Goal: Transaction & Acquisition: Purchase product/service

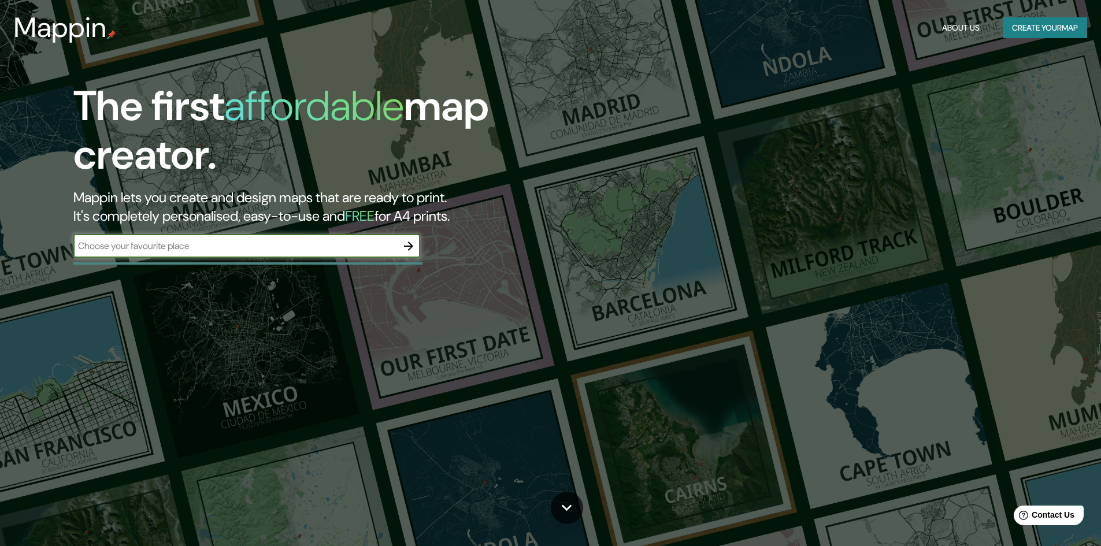
click at [322, 252] on input "text" at bounding box center [235, 245] width 324 height 13
click at [340, 240] on input "text" at bounding box center [235, 245] width 324 height 13
click at [323, 240] on input "text" at bounding box center [235, 245] width 324 height 13
type input "j"
type input "[GEOGRAPHIC_DATA]"
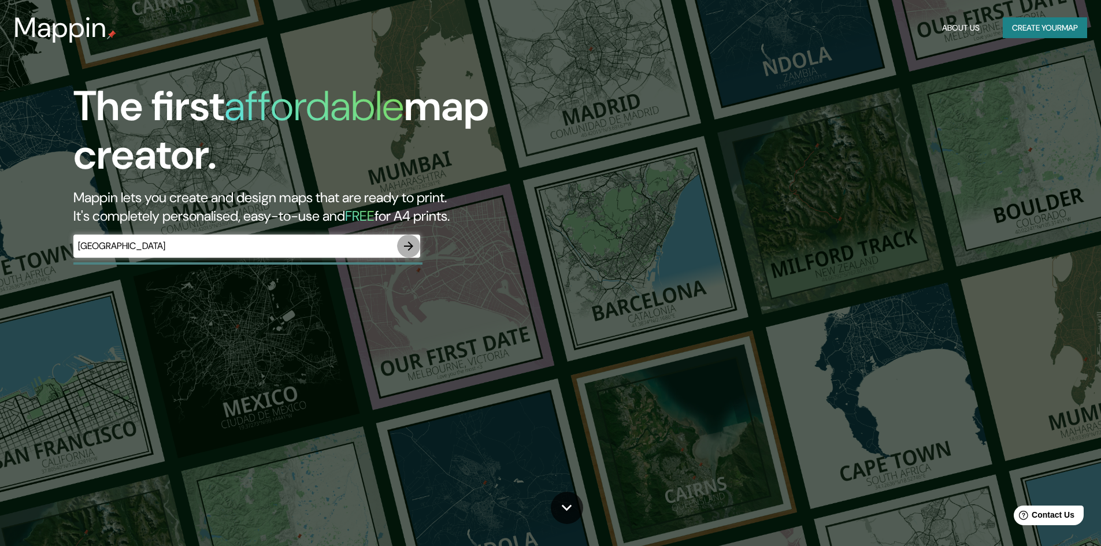
click at [406, 242] on icon "button" at bounding box center [408, 246] width 14 height 14
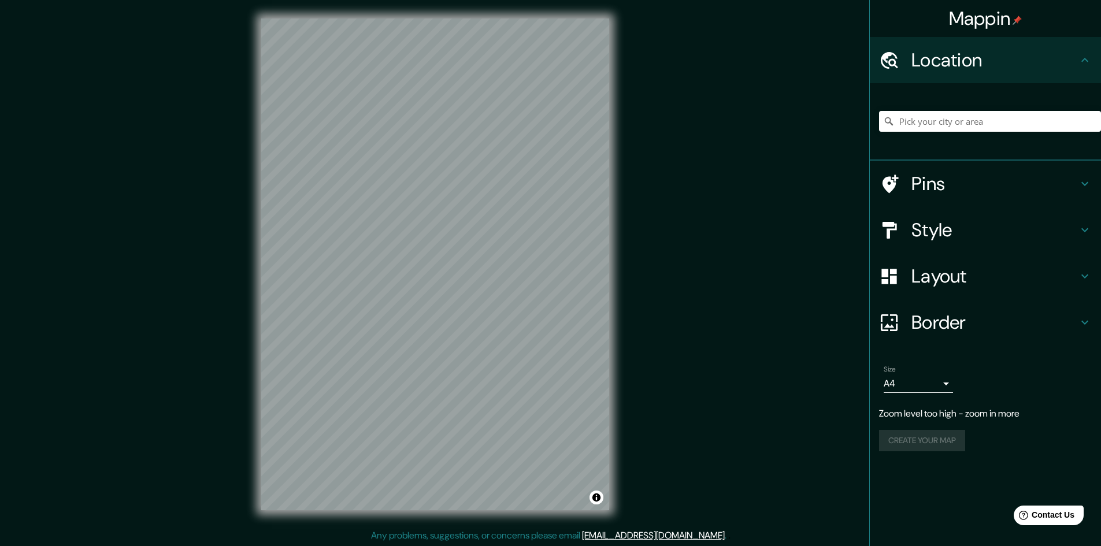
click at [620, 194] on div "© Mapbox © OpenStreetMap Improve this map" at bounding box center [435, 264] width 385 height 529
click at [943, 127] on input "Pick your city or area" at bounding box center [990, 121] width 222 height 21
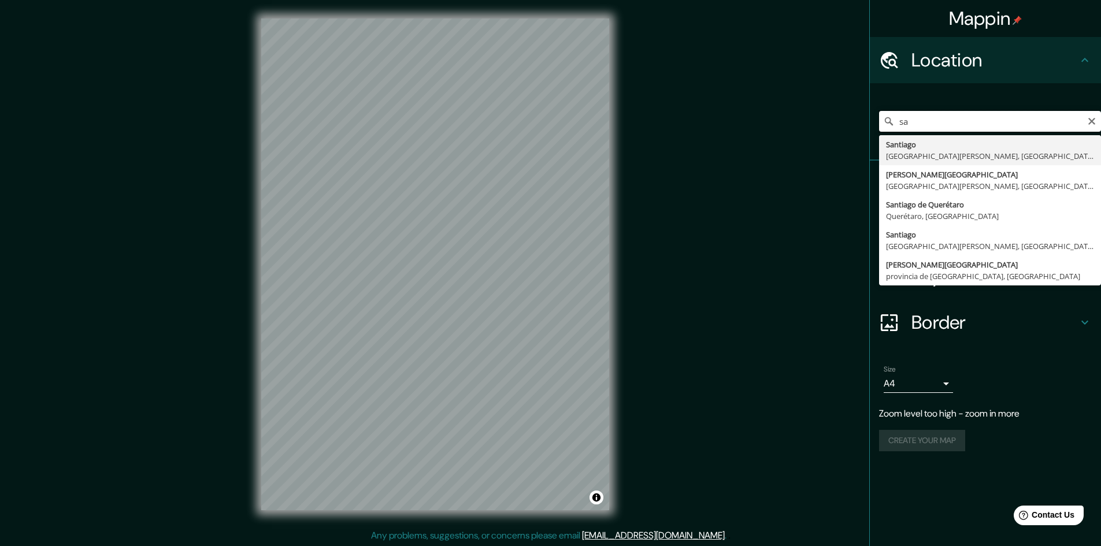
type input "s"
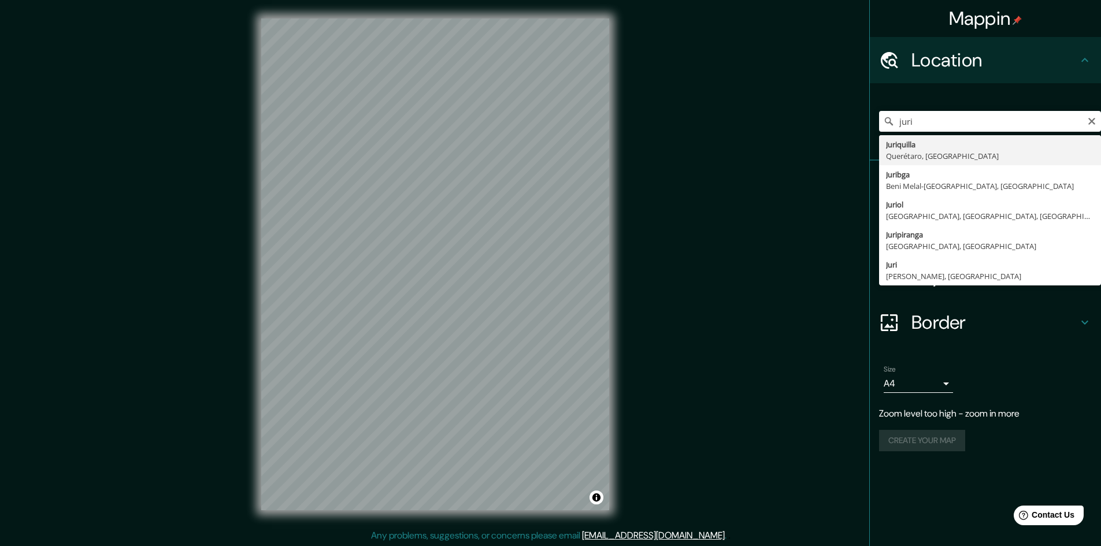
type input "Juriquilla, [GEOGRAPHIC_DATA], [GEOGRAPHIC_DATA]"
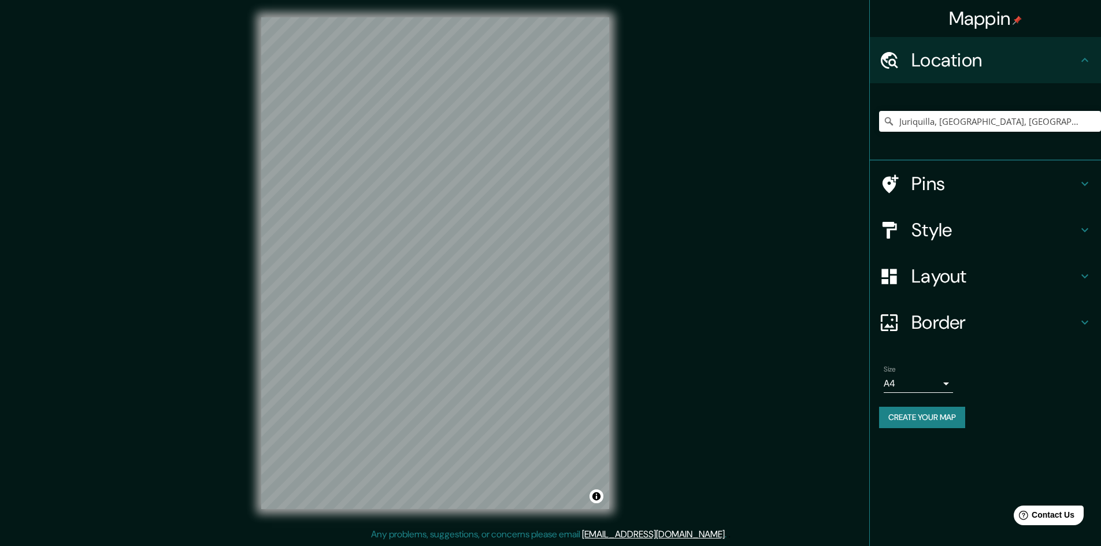
scroll to position [1, 0]
click at [936, 219] on h4 "Style" at bounding box center [994, 229] width 166 height 23
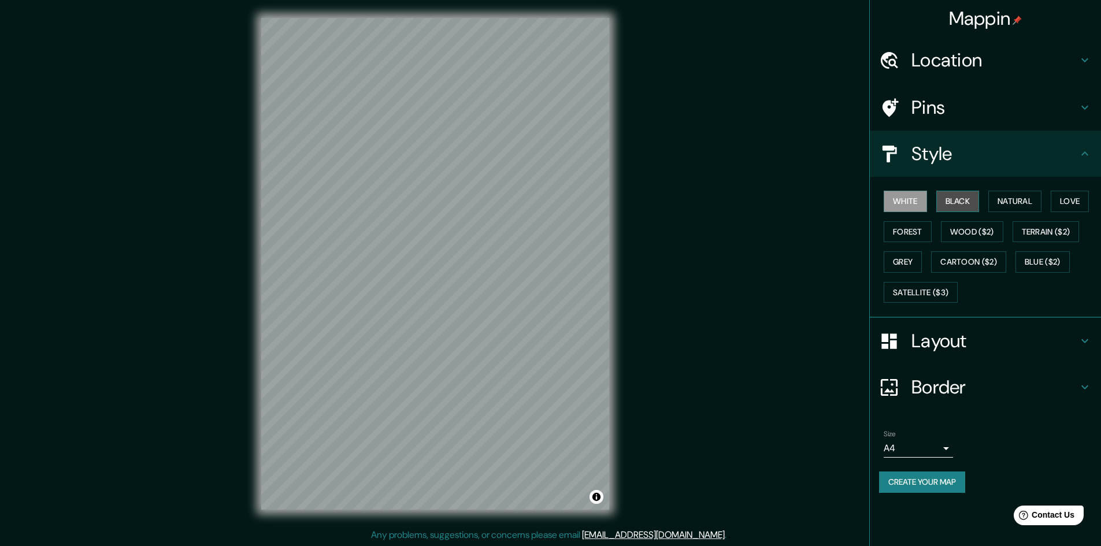
click at [967, 200] on button "Black" at bounding box center [957, 201] width 43 height 21
click at [1012, 208] on button "Natural" at bounding box center [1014, 201] width 53 height 21
click at [1080, 206] on button "Love" at bounding box center [1069, 201] width 38 height 21
click at [920, 228] on button "Forest" at bounding box center [907, 231] width 48 height 21
click at [961, 238] on button "Wood ($2)" at bounding box center [971, 231] width 62 height 21
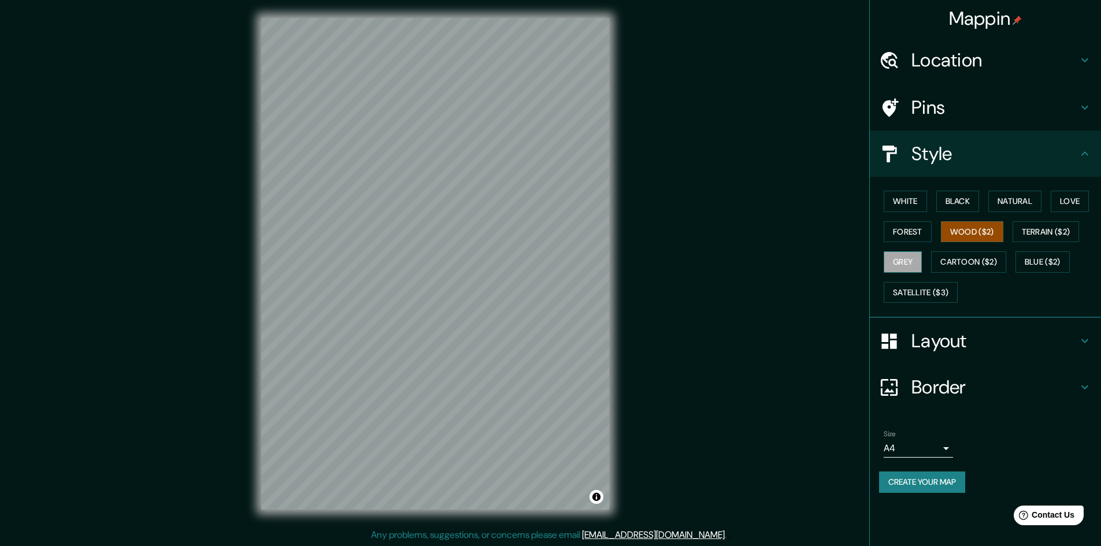
click at [913, 257] on button "Grey" at bounding box center [902, 261] width 38 height 21
click at [968, 267] on button "Cartoon ($2)" at bounding box center [968, 261] width 75 height 21
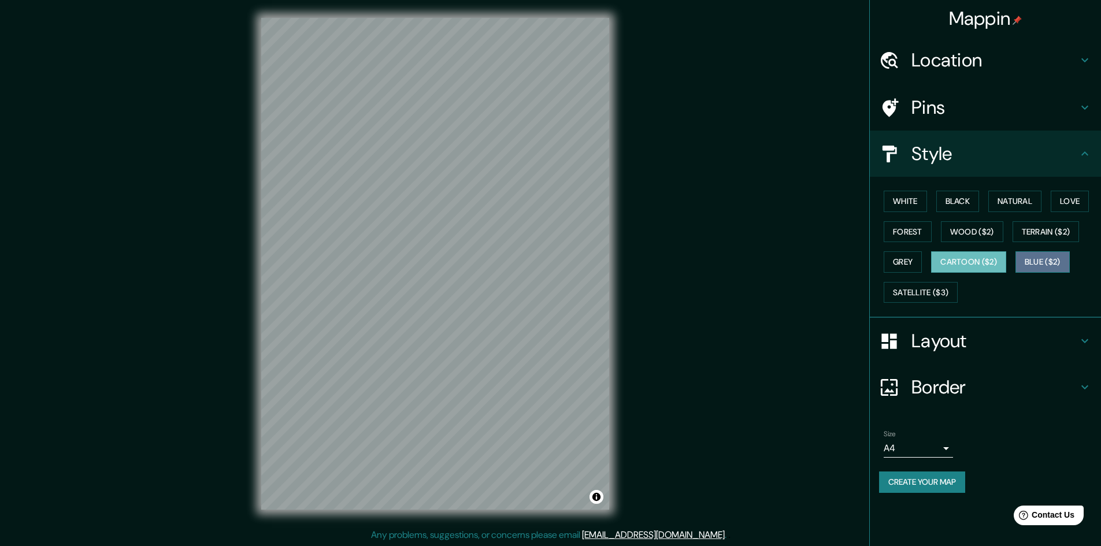
click at [1033, 263] on button "Blue ($2)" at bounding box center [1042, 261] width 54 height 21
click at [955, 200] on button "Black" at bounding box center [957, 201] width 43 height 21
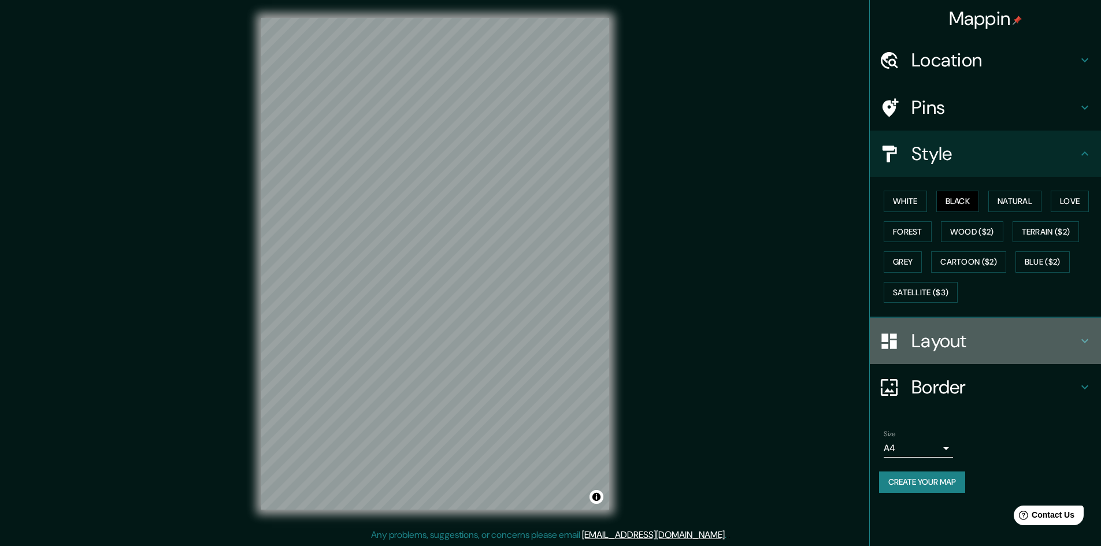
click at [952, 339] on h4 "Layout" at bounding box center [994, 340] width 166 height 23
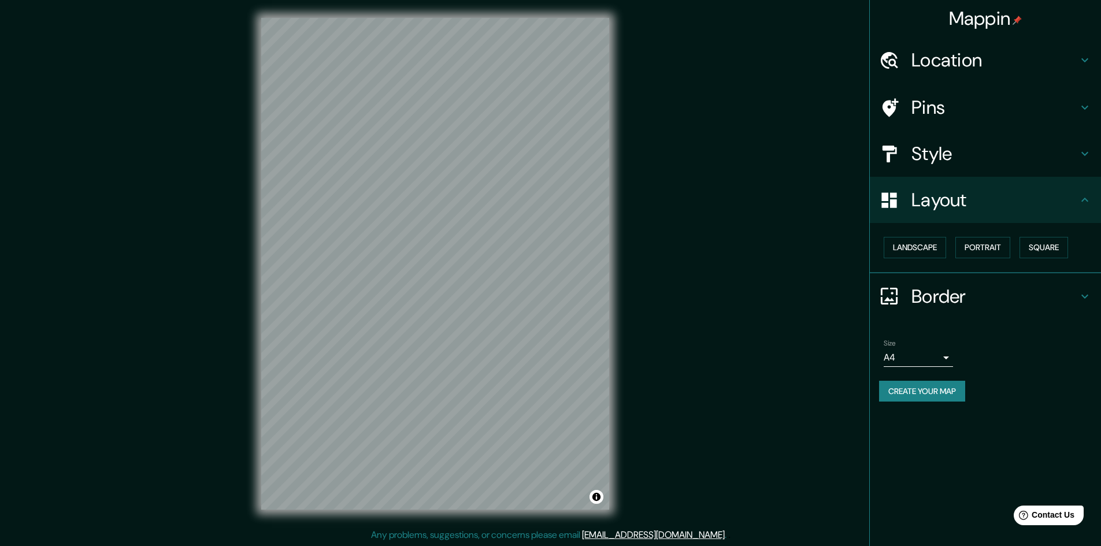
click at [934, 144] on h4 "Style" at bounding box center [994, 153] width 166 height 23
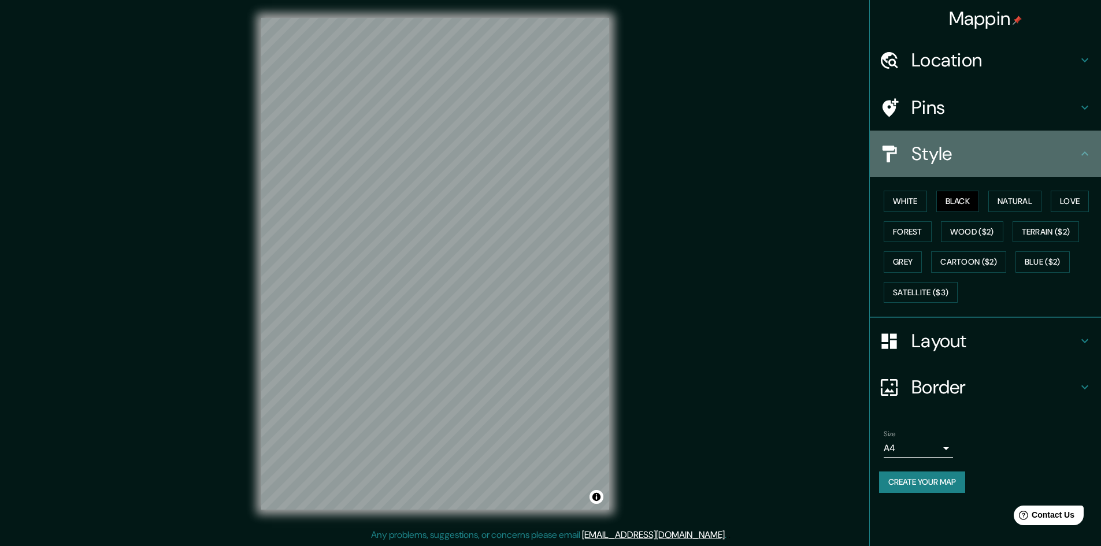
click at [934, 144] on h4 "Style" at bounding box center [994, 153] width 166 height 23
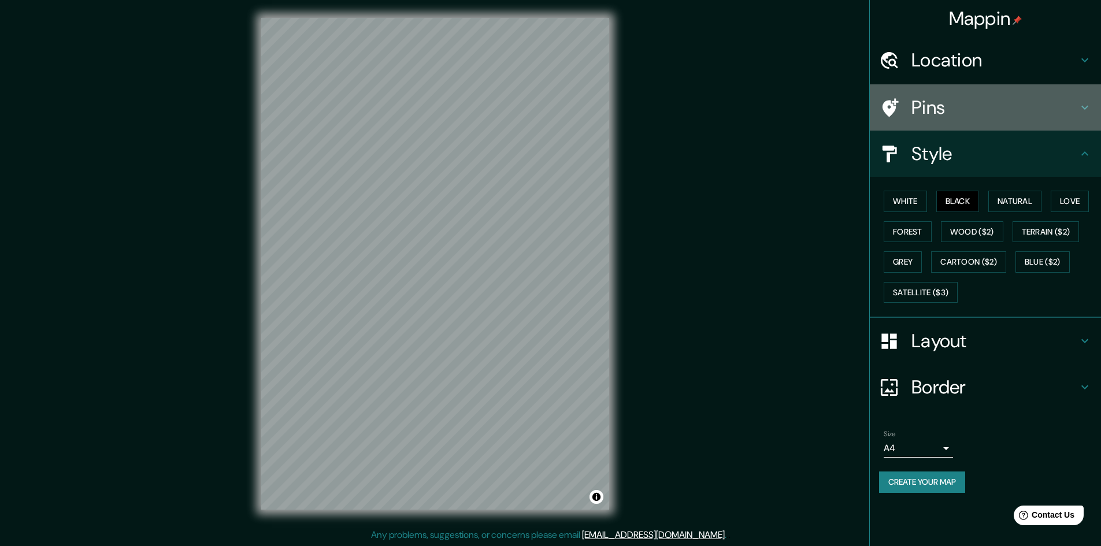
click at [925, 114] on h4 "Pins" at bounding box center [994, 107] width 166 height 23
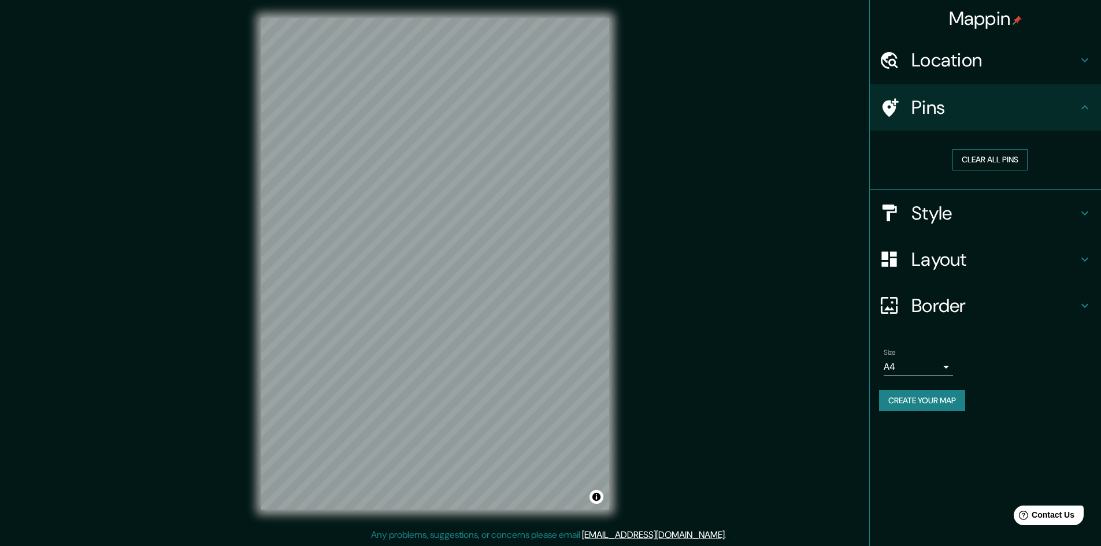
click at [969, 158] on button "Clear all pins" at bounding box center [989, 159] width 75 height 21
click at [946, 58] on h4 "Location" at bounding box center [994, 60] width 166 height 23
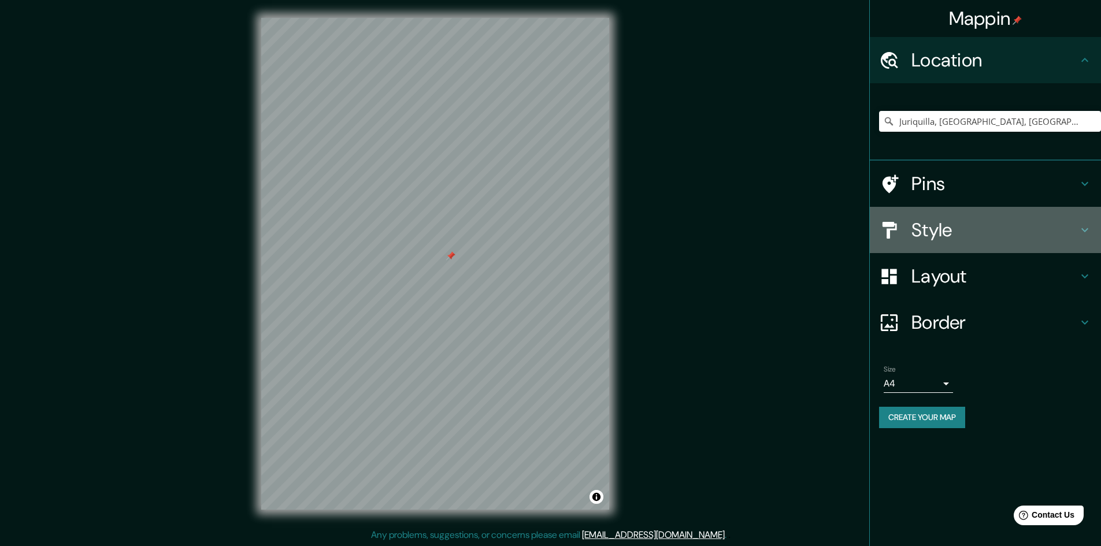
click at [932, 228] on h4 "Style" at bounding box center [994, 229] width 166 height 23
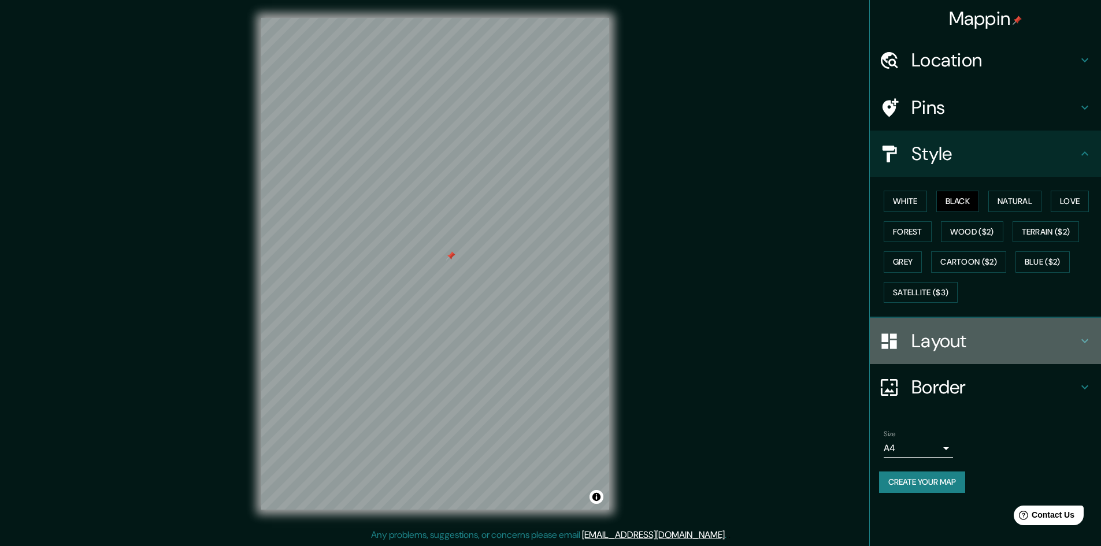
click at [958, 337] on h4 "Layout" at bounding box center [994, 340] width 166 height 23
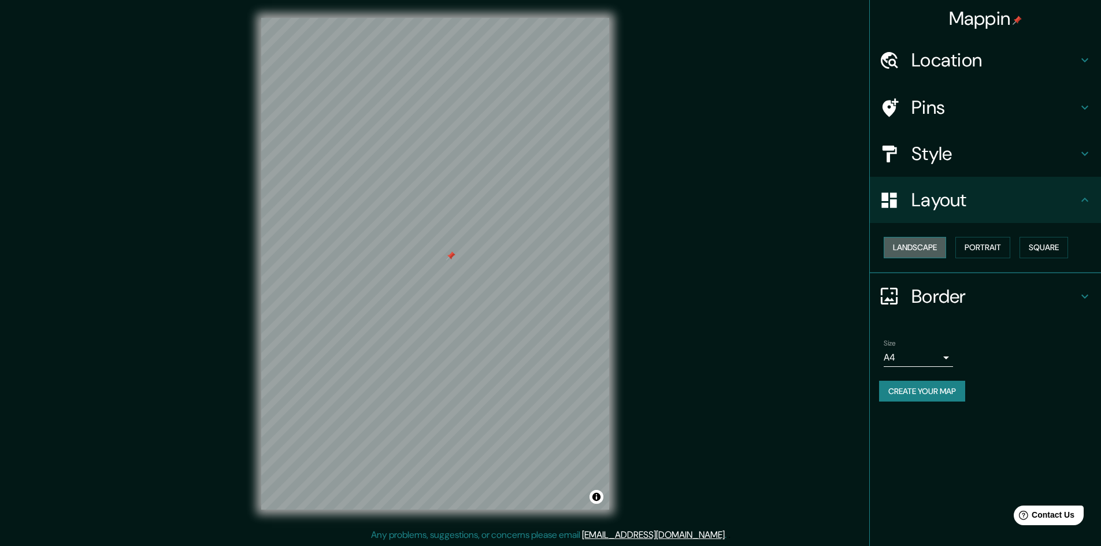
click at [921, 243] on button "Landscape" at bounding box center [914, 247] width 62 height 21
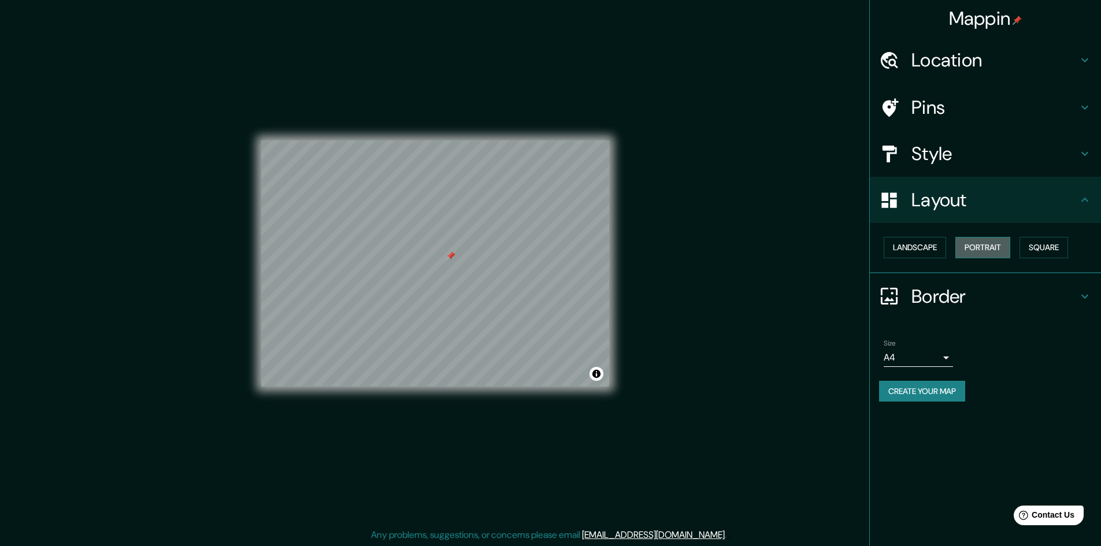
click at [997, 246] on button "Portrait" at bounding box center [982, 247] width 55 height 21
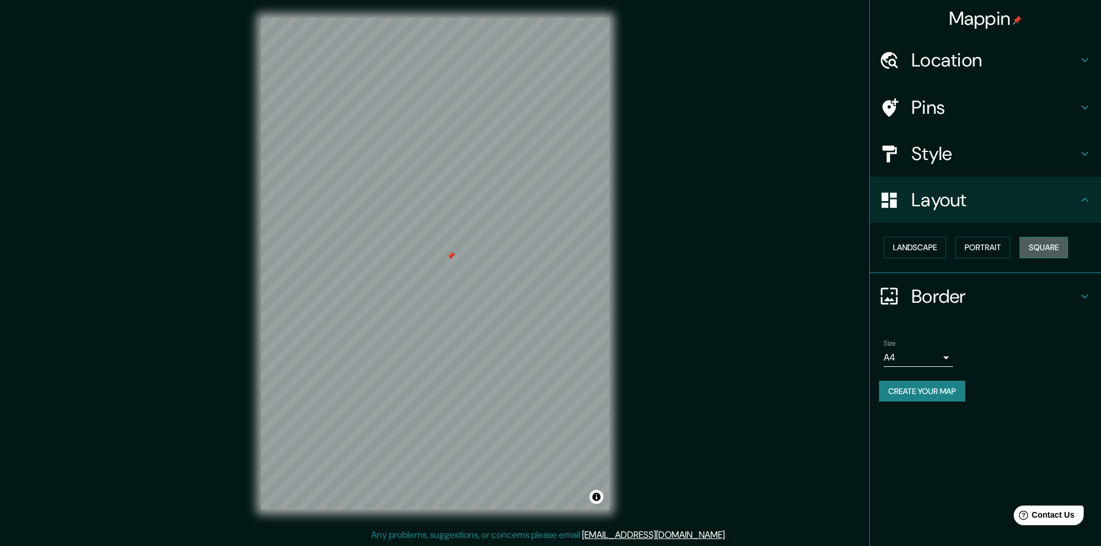
click at [1068, 248] on button "Square" at bounding box center [1043, 247] width 49 height 21
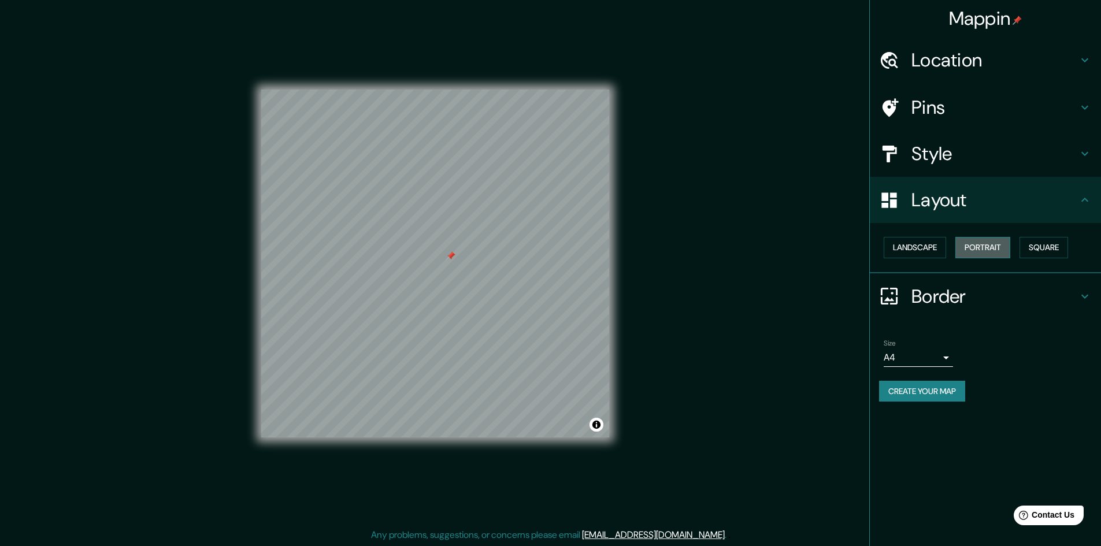
click at [983, 244] on button "Portrait" at bounding box center [982, 247] width 55 height 21
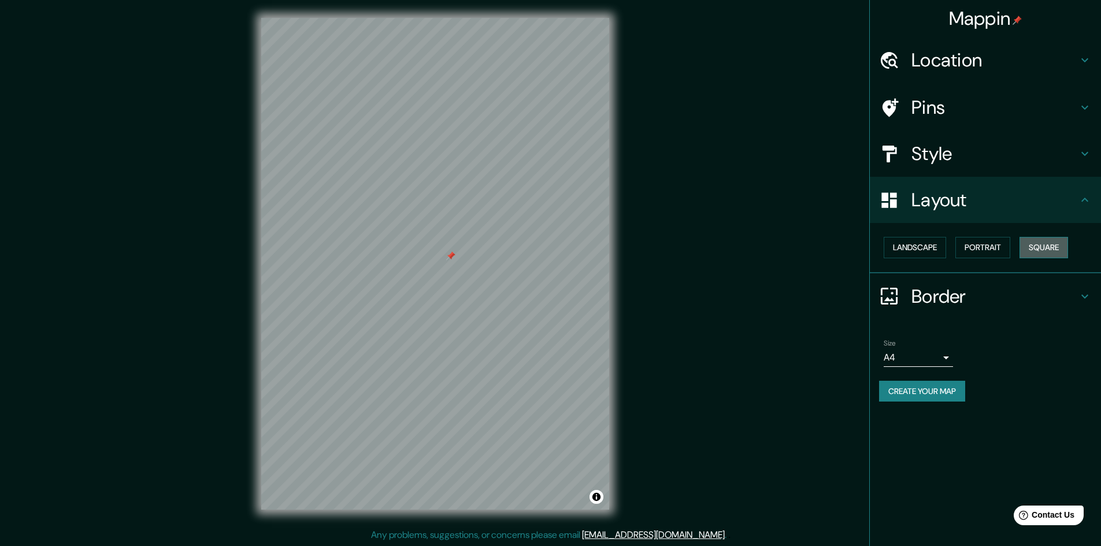
click at [1050, 243] on button "Square" at bounding box center [1043, 247] width 49 height 21
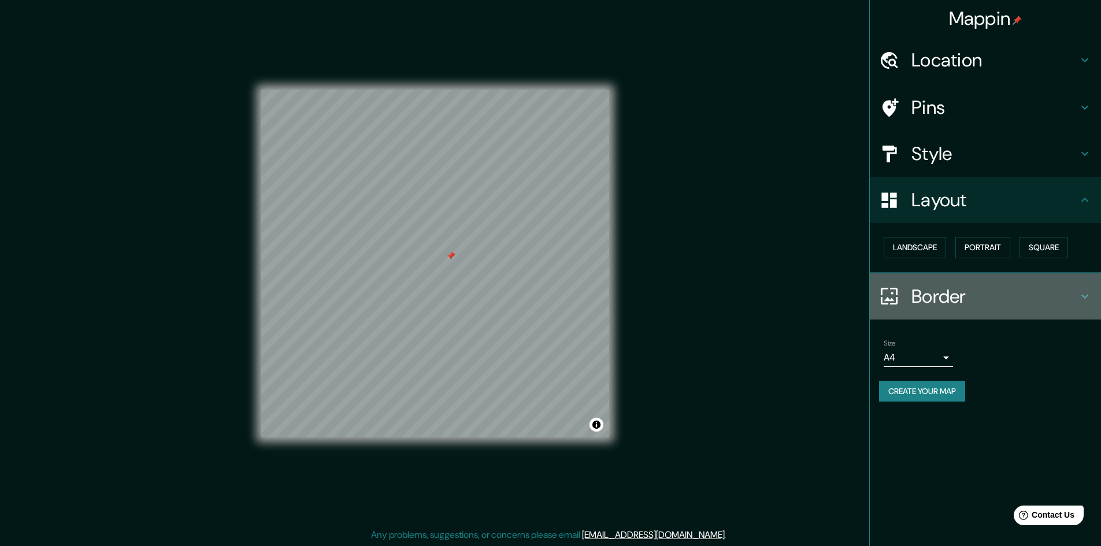
click at [931, 302] on h4 "Border" at bounding box center [994, 296] width 166 height 23
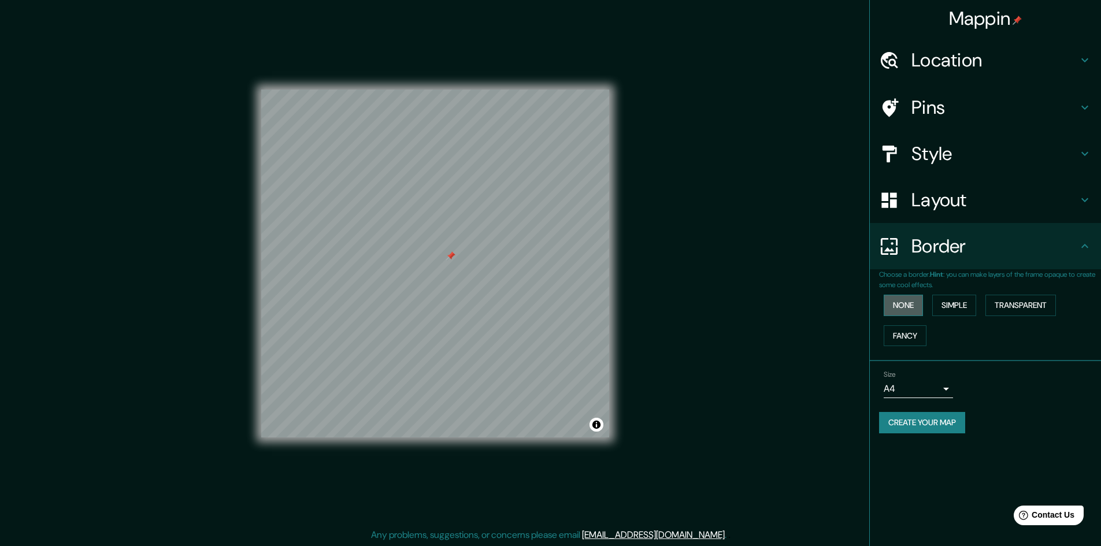
click at [910, 304] on button "None" at bounding box center [902, 305] width 39 height 21
click at [966, 306] on button "Simple" at bounding box center [954, 305] width 44 height 21
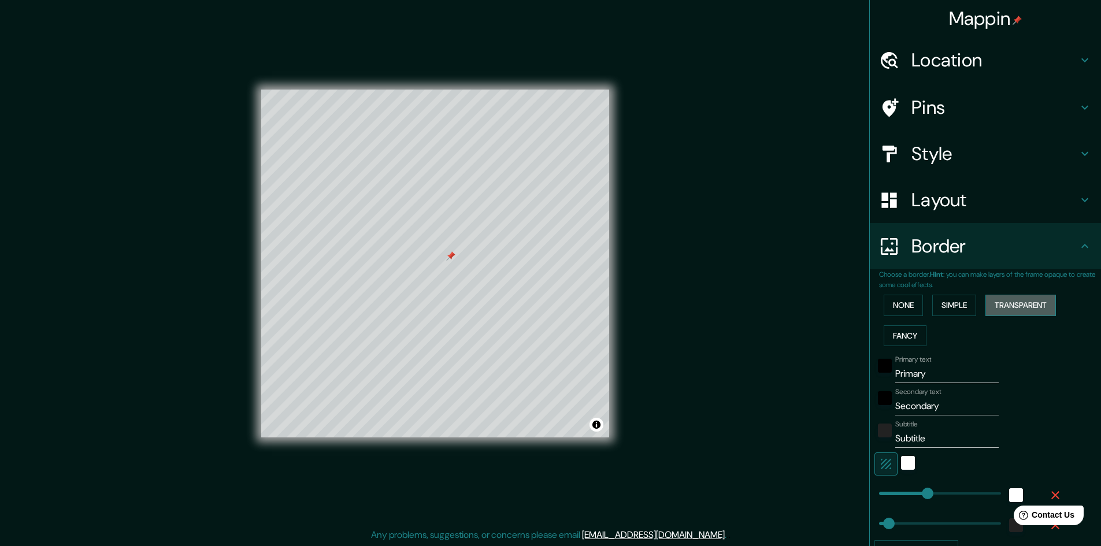
click at [1033, 307] on button "Transparent" at bounding box center [1020, 305] width 70 height 21
click at [901, 338] on button "Fancy" at bounding box center [904, 335] width 43 height 21
click at [894, 307] on button "None" at bounding box center [902, 305] width 39 height 21
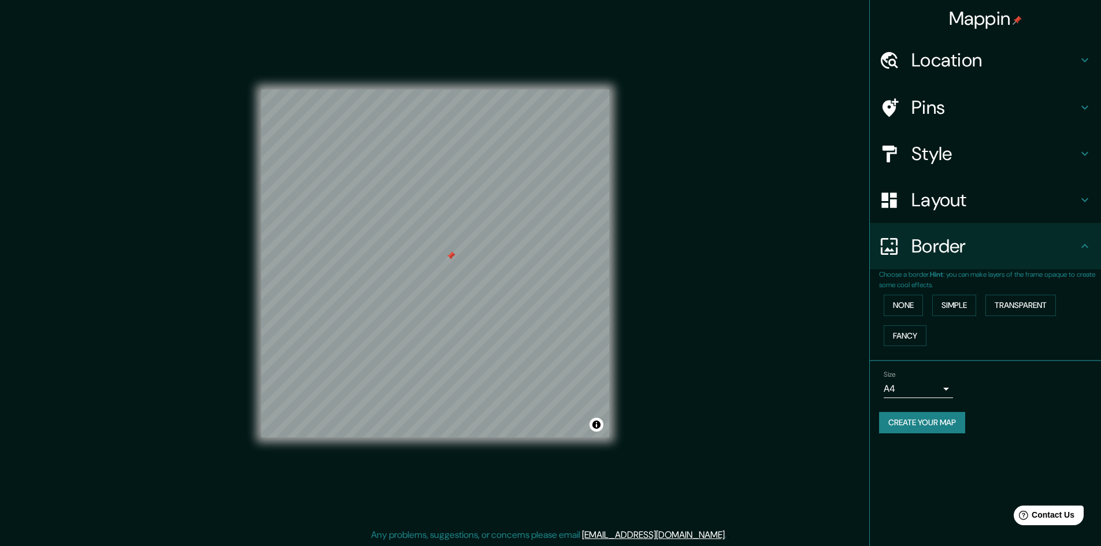
scroll to position [1, 0]
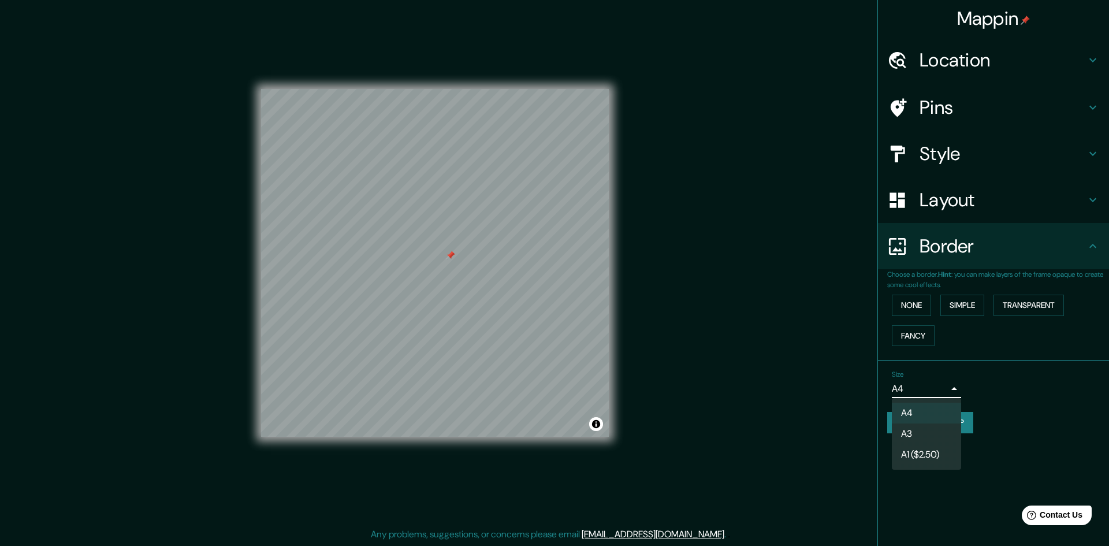
click at [918, 388] on body "Mappin Location Juriquilla, [GEOGRAPHIC_DATA], [GEOGRAPHIC_DATA] Pins Style Lay…" at bounding box center [554, 272] width 1109 height 546
click at [916, 437] on li "A3" at bounding box center [926, 433] width 69 height 21
type input "a4"
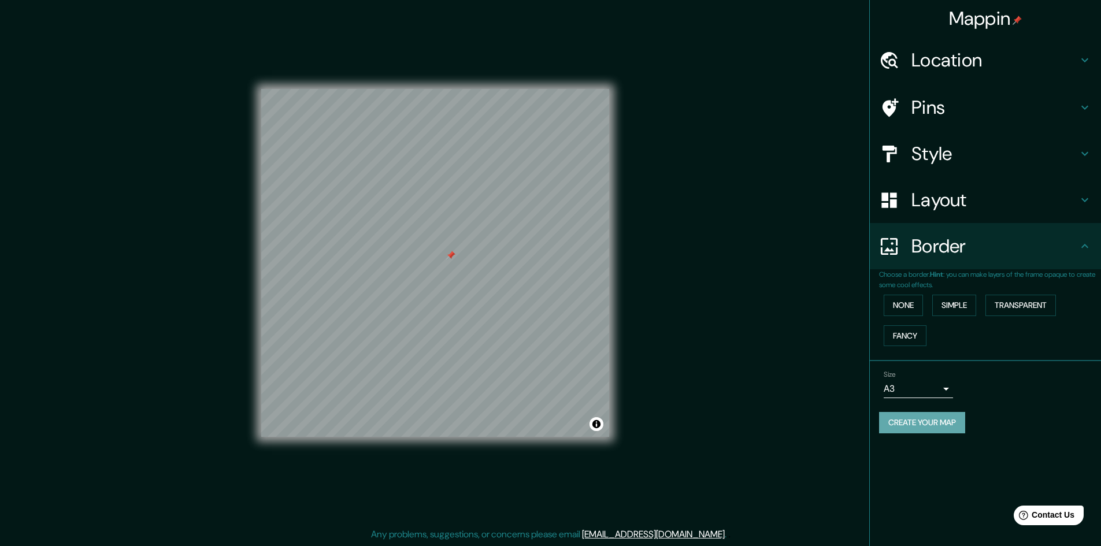
click at [926, 423] on button "Create your map" at bounding box center [922, 422] width 86 height 21
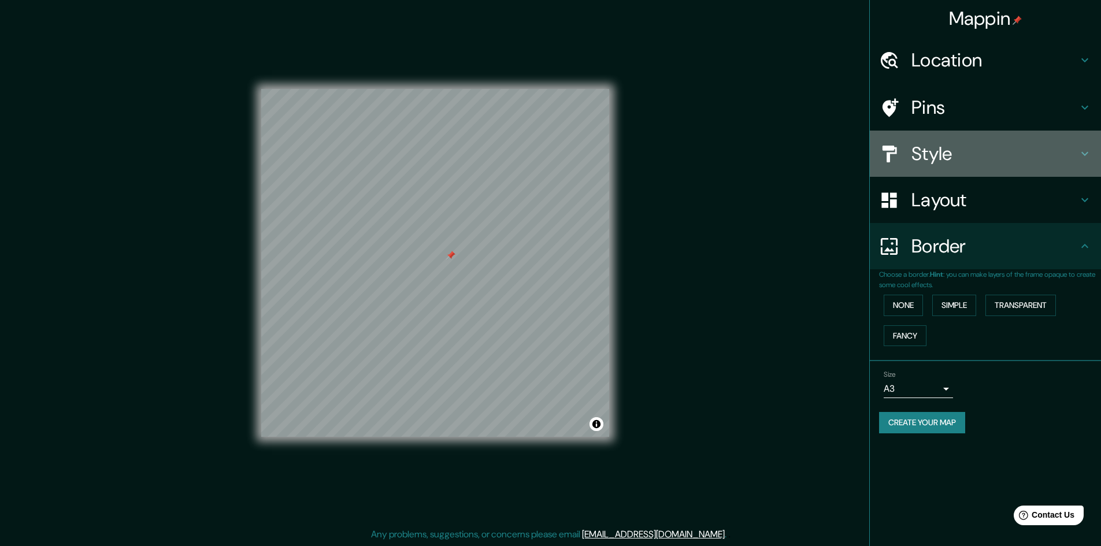
click at [959, 157] on h4 "Style" at bounding box center [994, 153] width 166 height 23
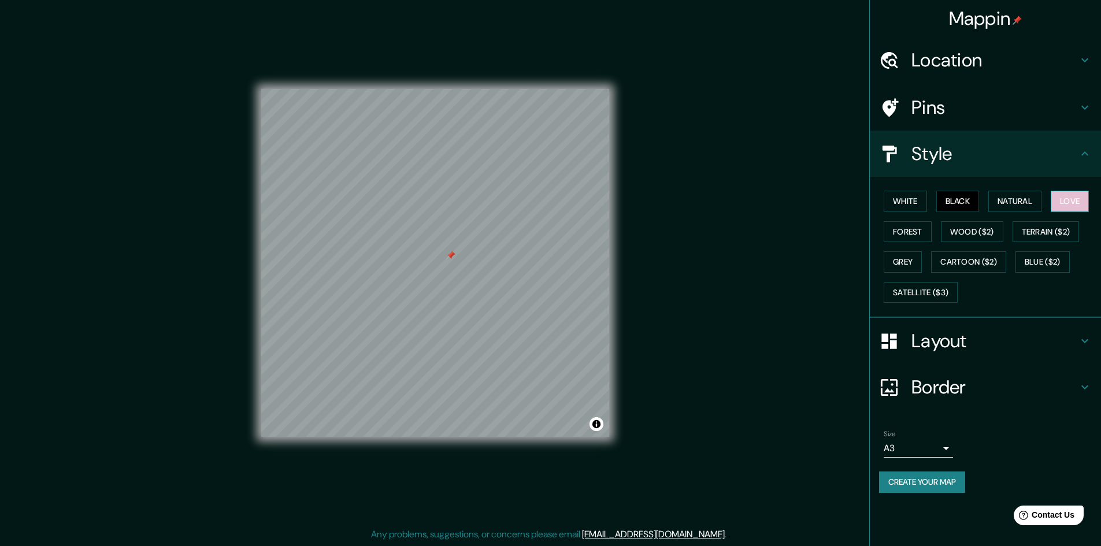
click at [1077, 205] on button "Love" at bounding box center [1069, 201] width 38 height 21
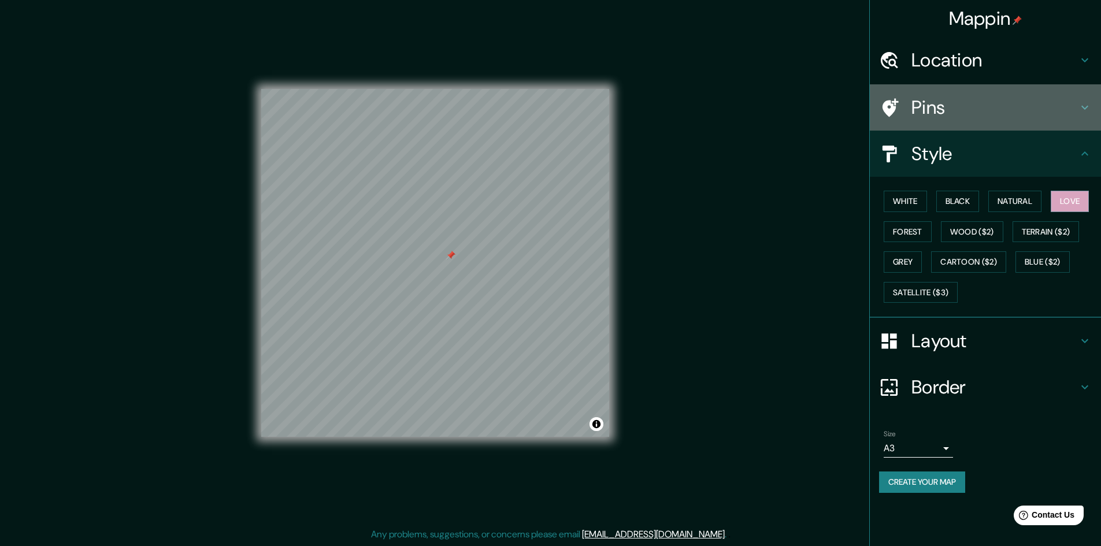
click at [942, 103] on h4 "Pins" at bounding box center [994, 107] width 166 height 23
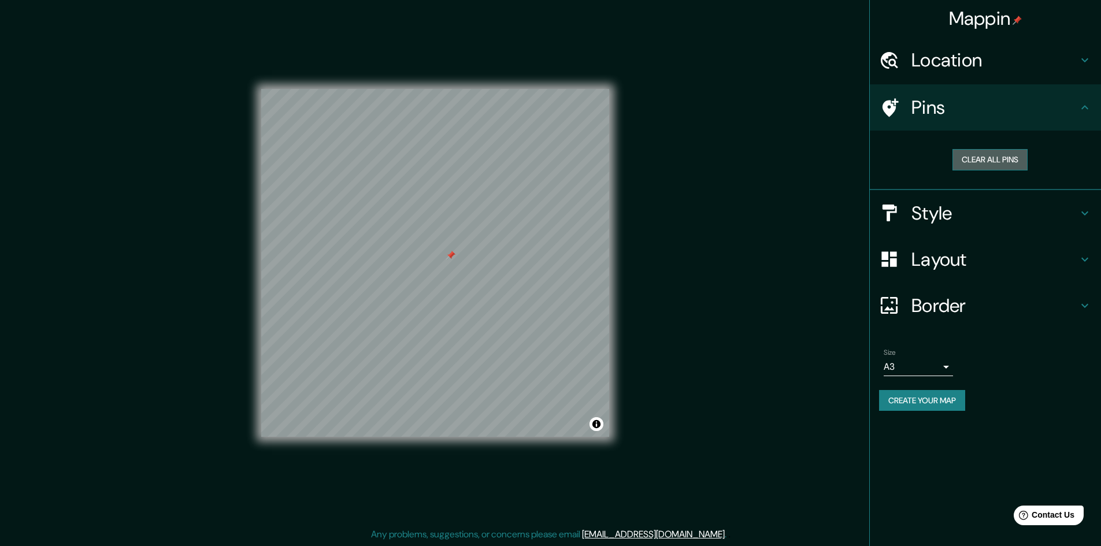
click at [959, 160] on button "Clear all pins" at bounding box center [989, 159] width 75 height 21
